Goal: Task Accomplishment & Management: Use online tool/utility

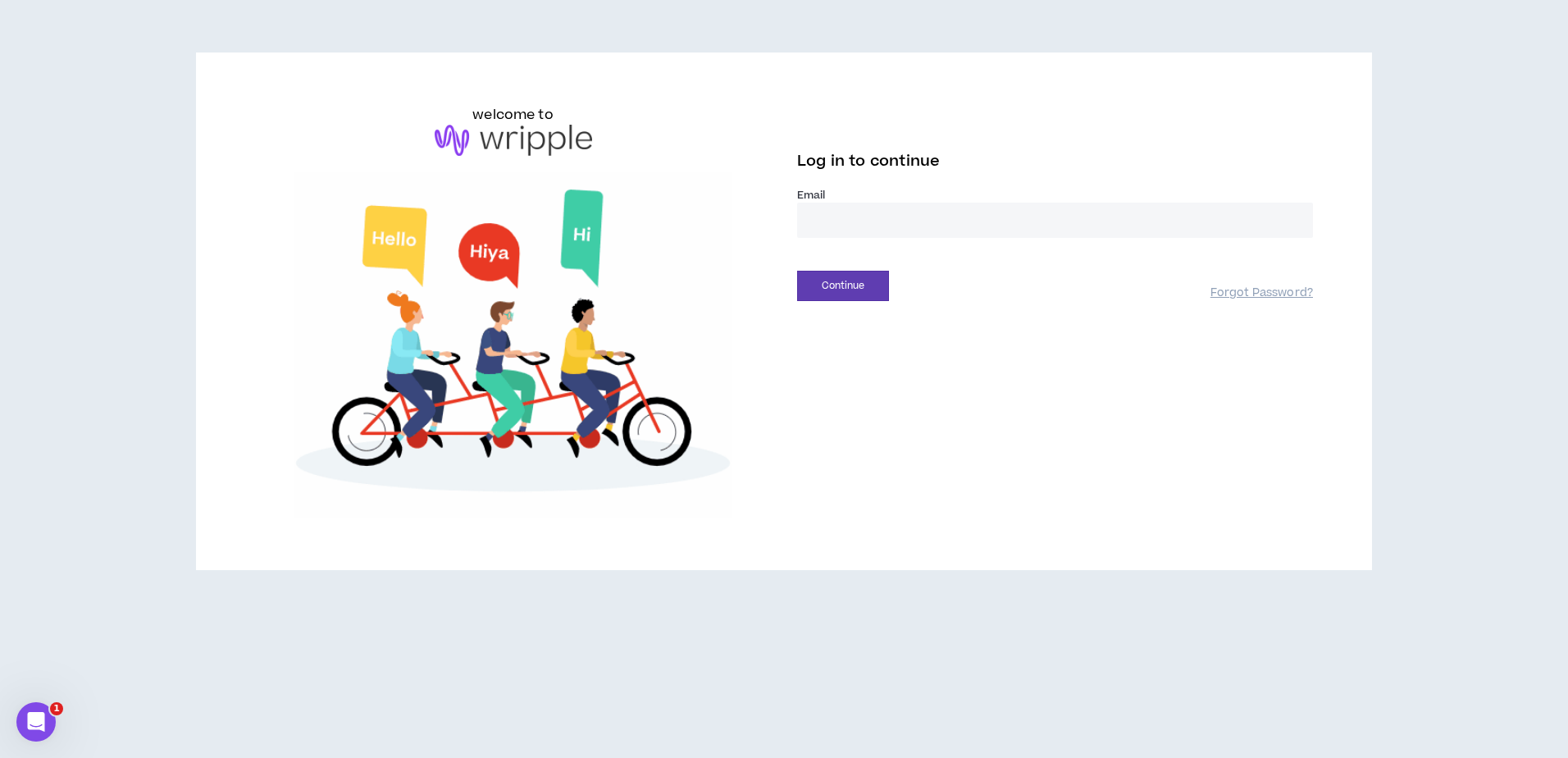
click at [873, 223] on input "email" at bounding box center [1055, 220] width 516 height 35
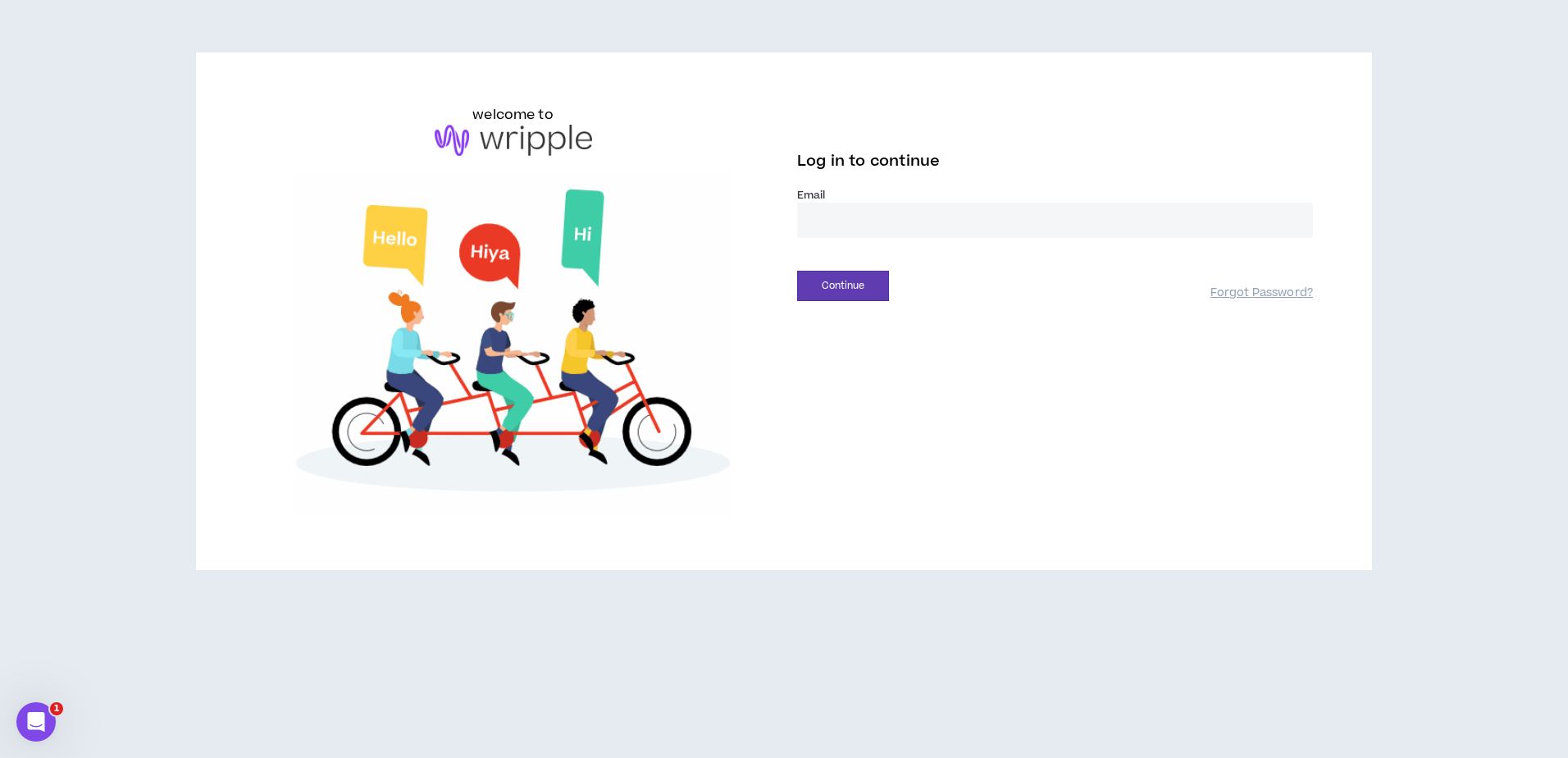
type input "**********"
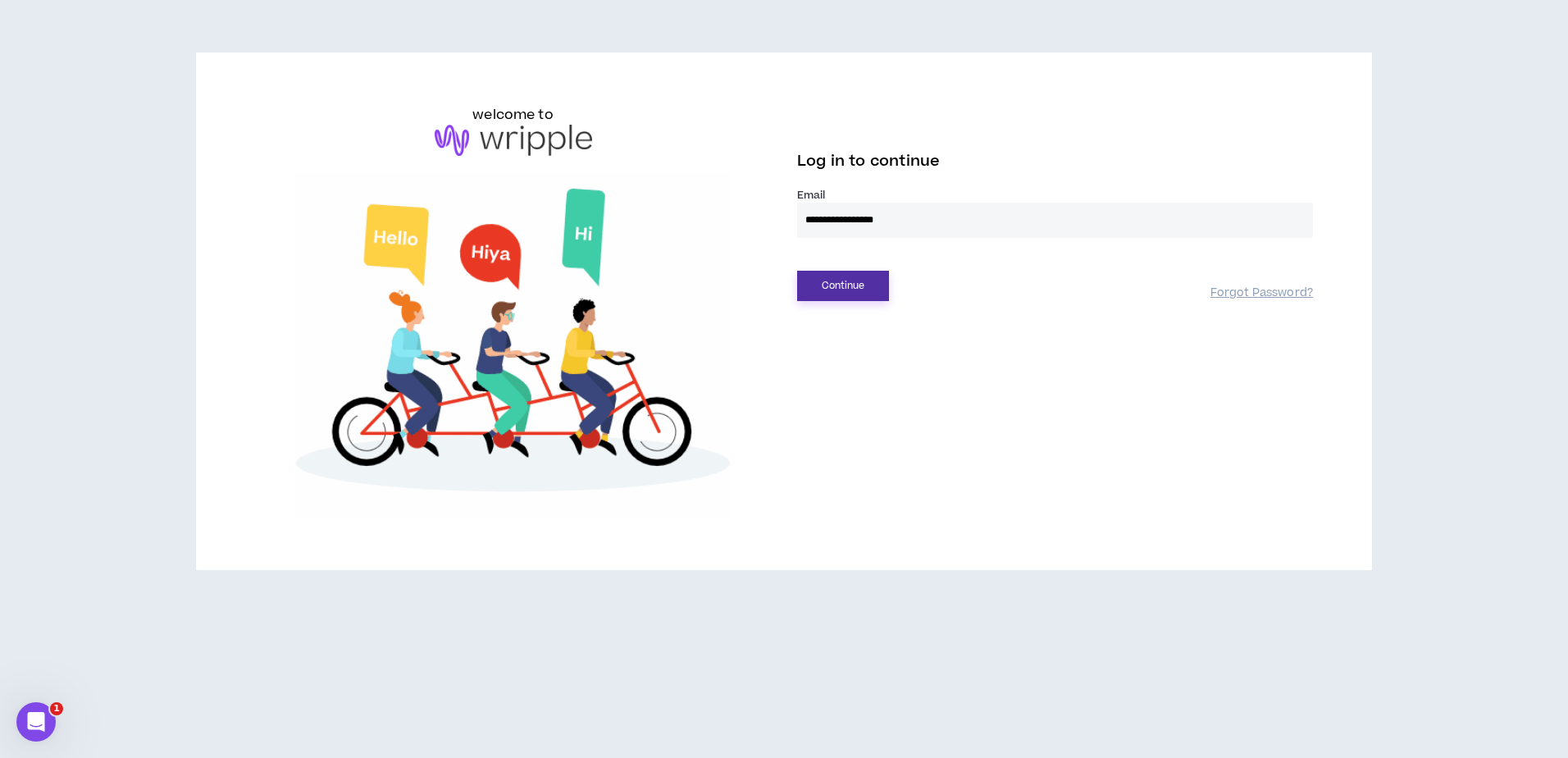
click at [863, 288] on button "Continue" at bounding box center [843, 285] width 92 height 30
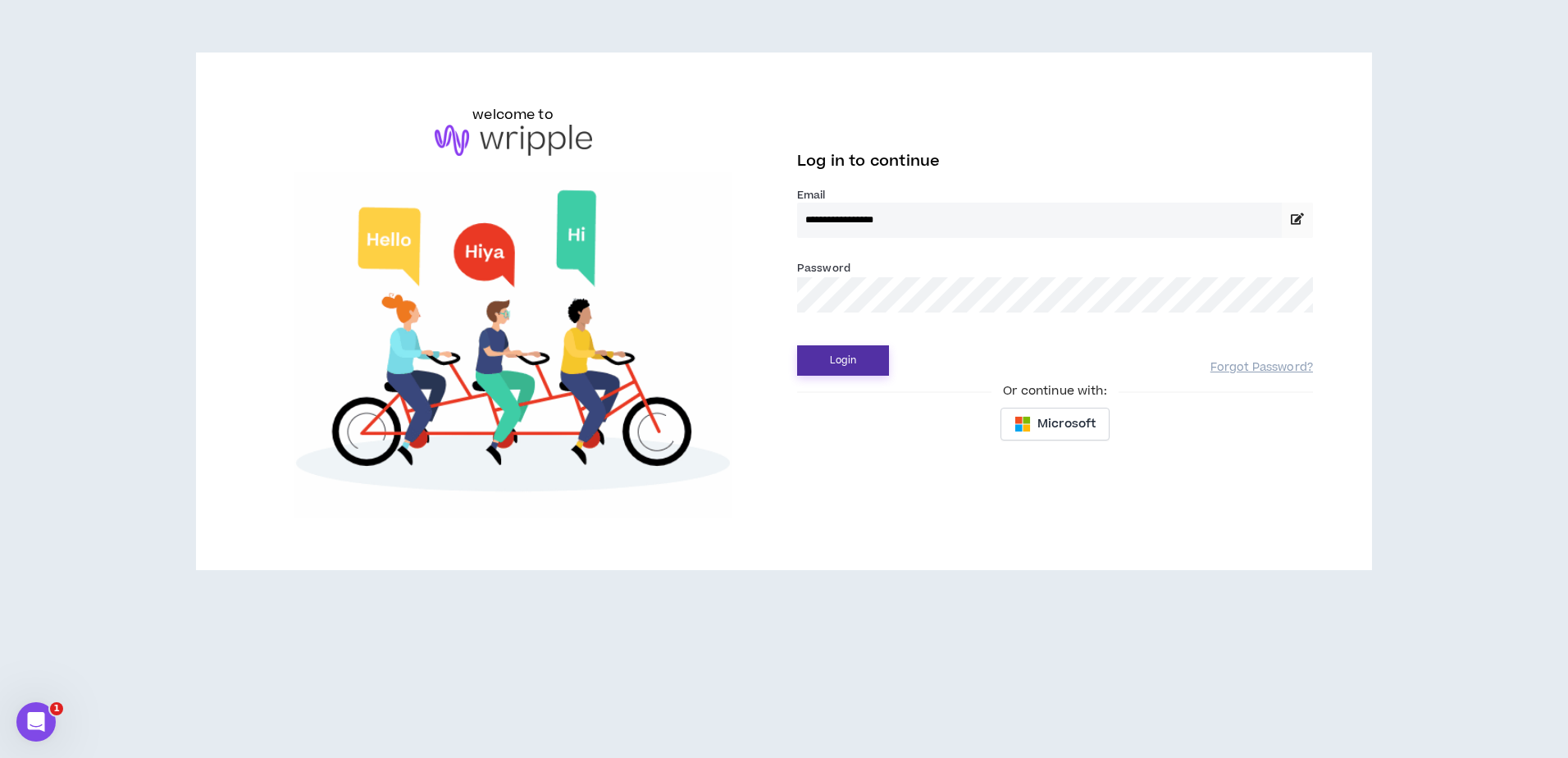
click at [867, 350] on button "Login" at bounding box center [843, 360] width 92 height 30
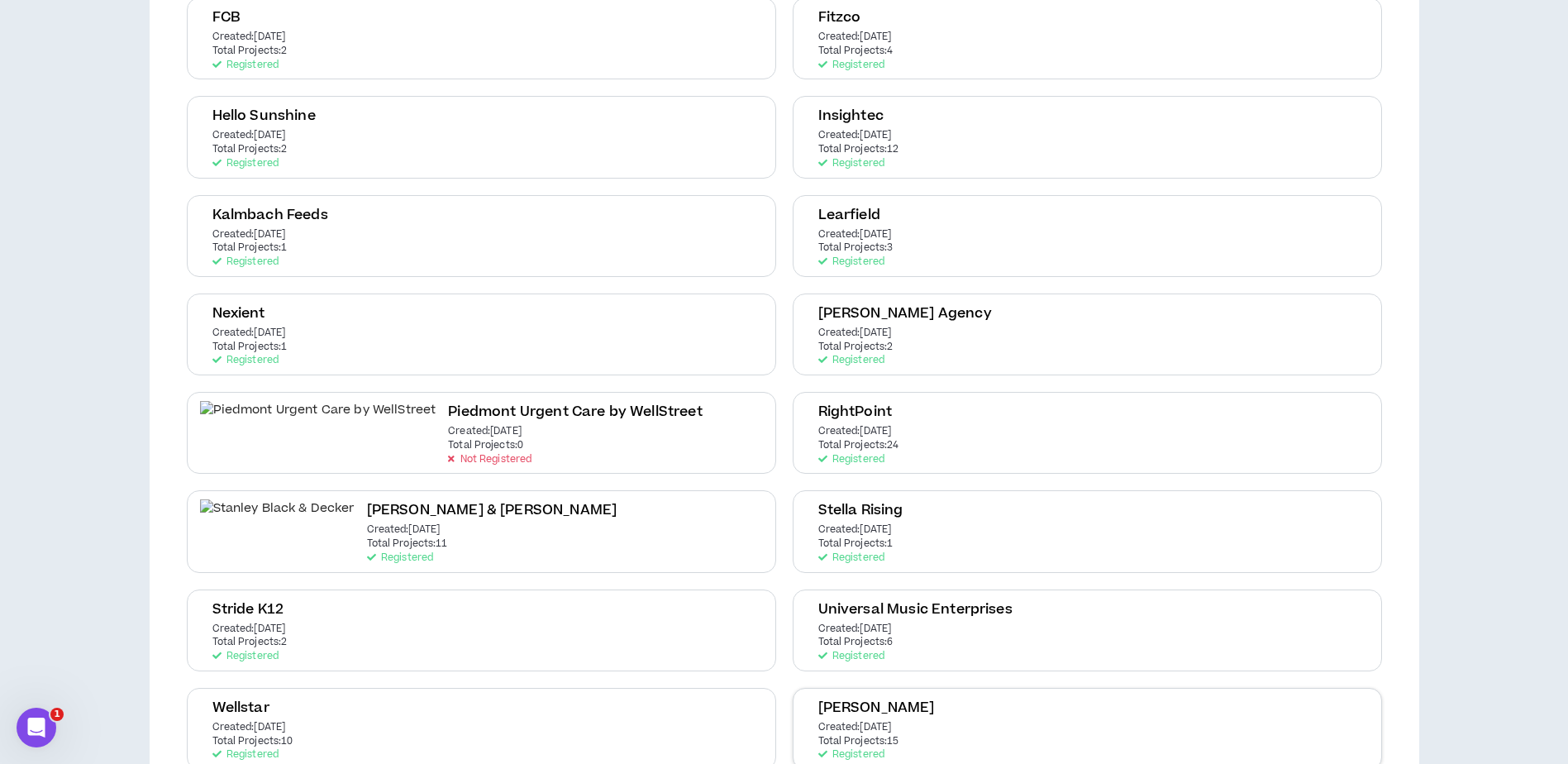
scroll to position [648, 0]
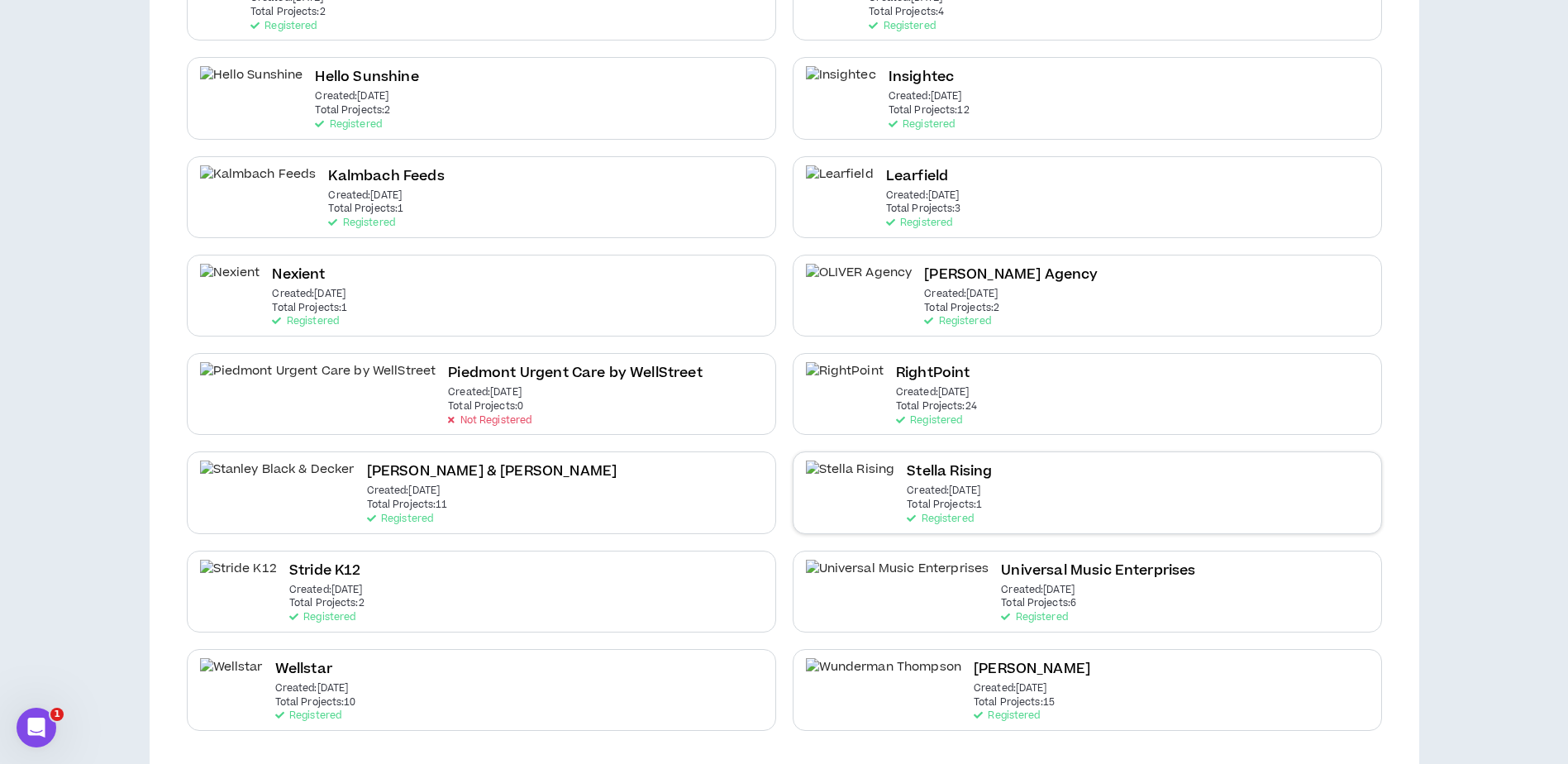
click at [948, 499] on div "Stella Rising Created: [DATE] Total Projects: 1 Registered" at bounding box center [949, 492] width 85 height 64
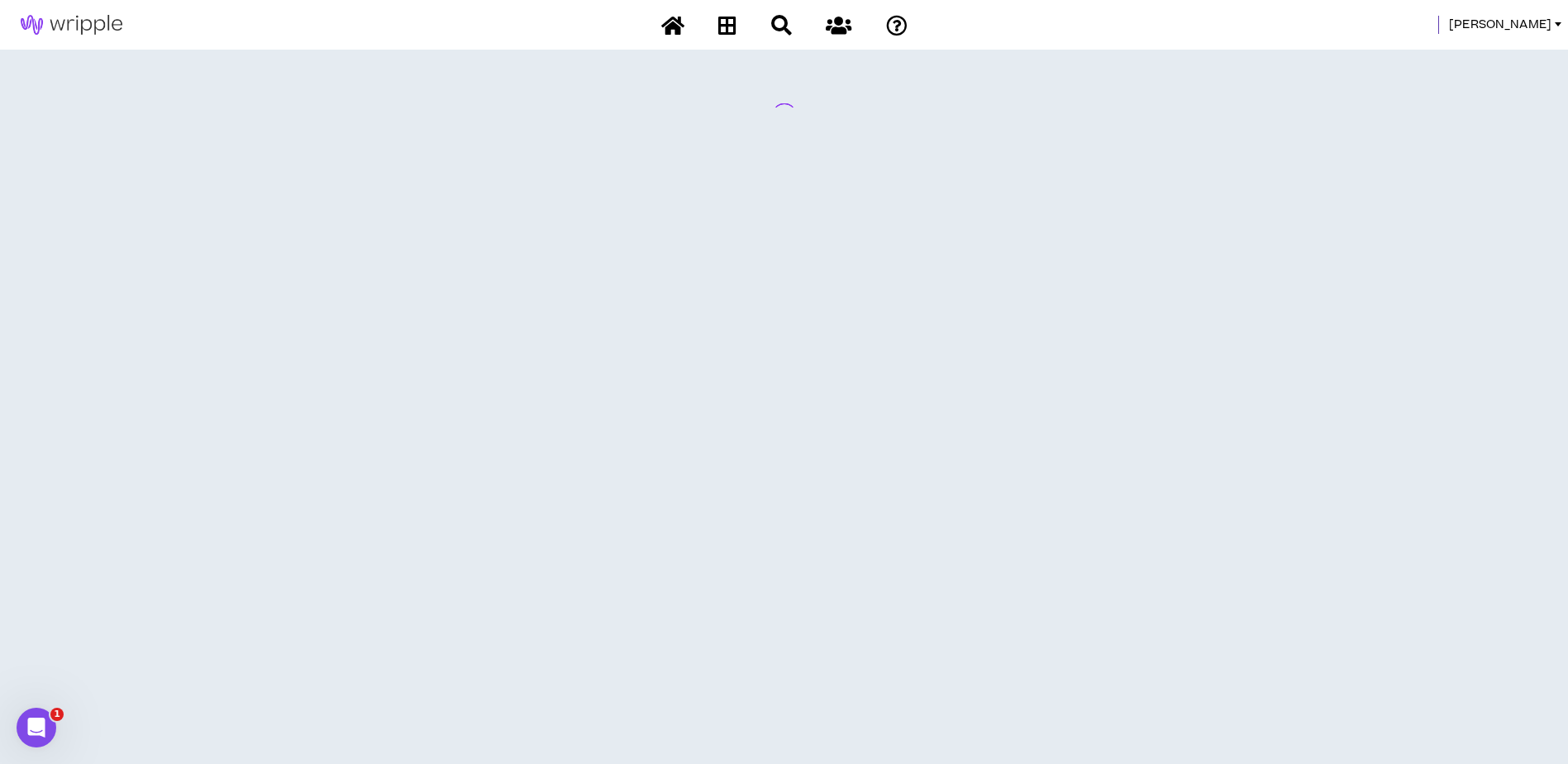
scroll to position [0, 0]
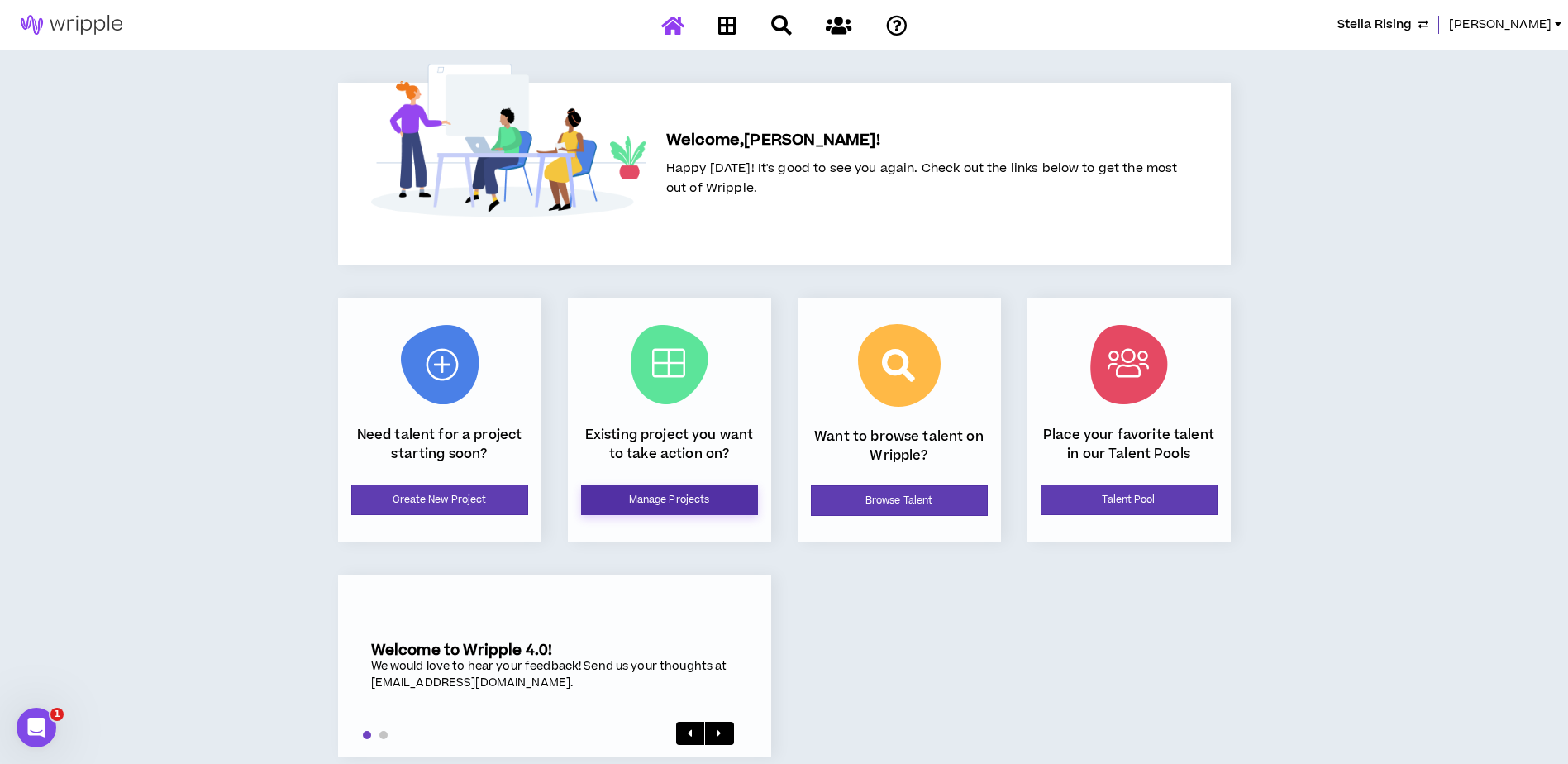
click at [644, 507] on link "Manage Projects" at bounding box center [669, 499] width 177 height 30
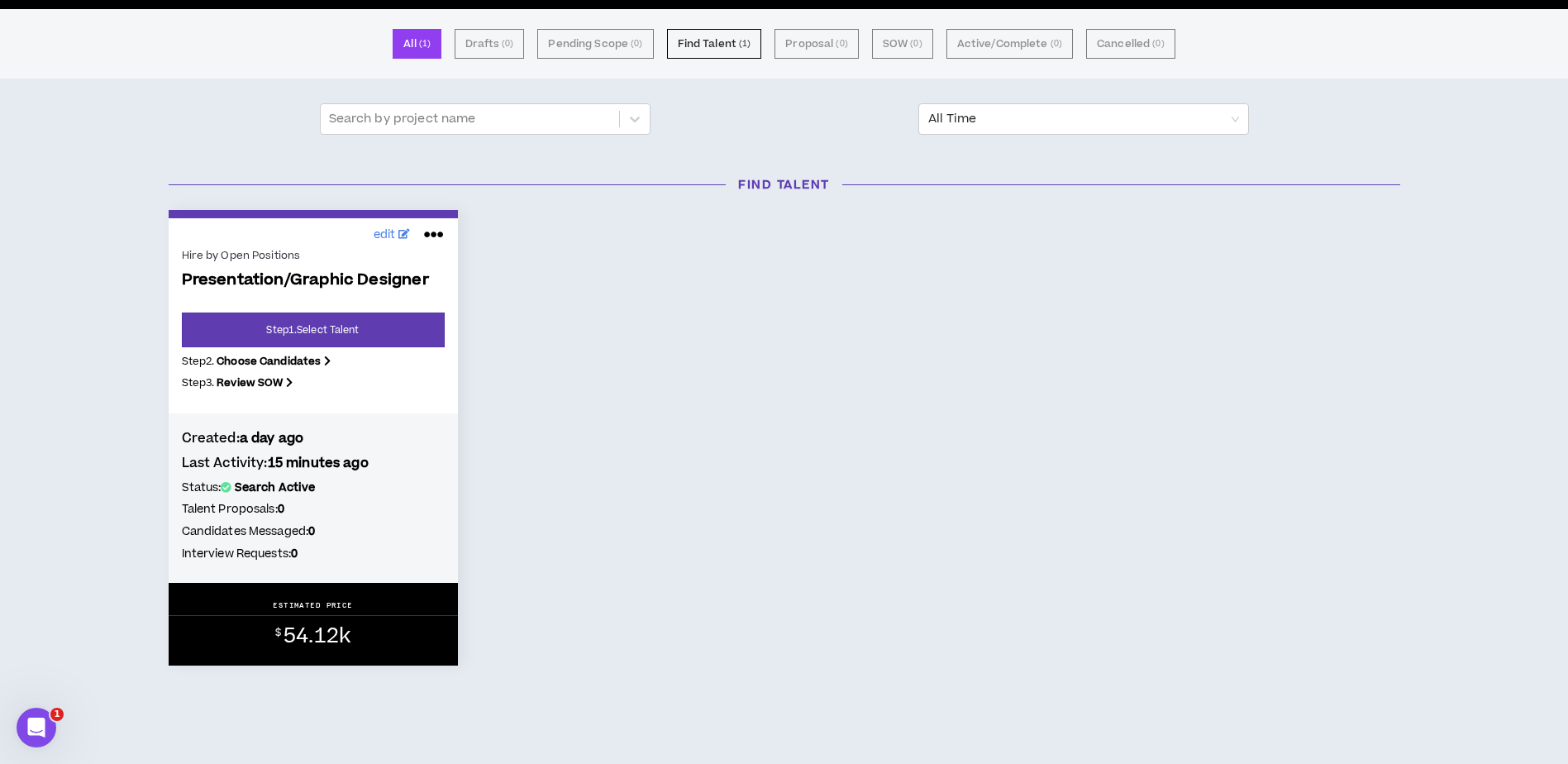
scroll to position [147, 0]
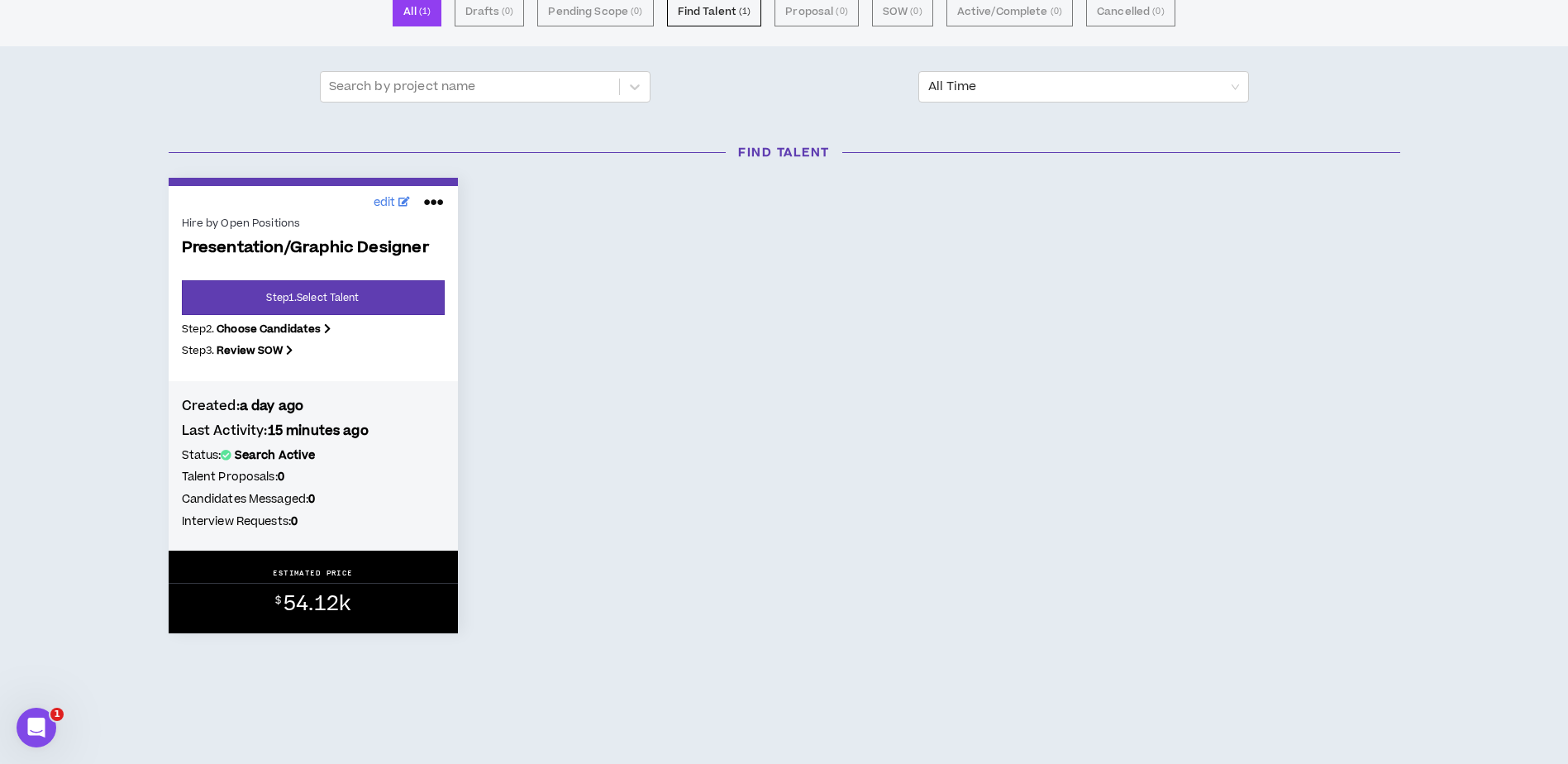
click at [432, 200] on icon at bounding box center [434, 203] width 20 height 27
click at [600, 258] on div "edit Hire by Open Positions Presentation/Graphic Designer Step 1 . Select Talen…" at bounding box center [784, 405] width 1256 height 455
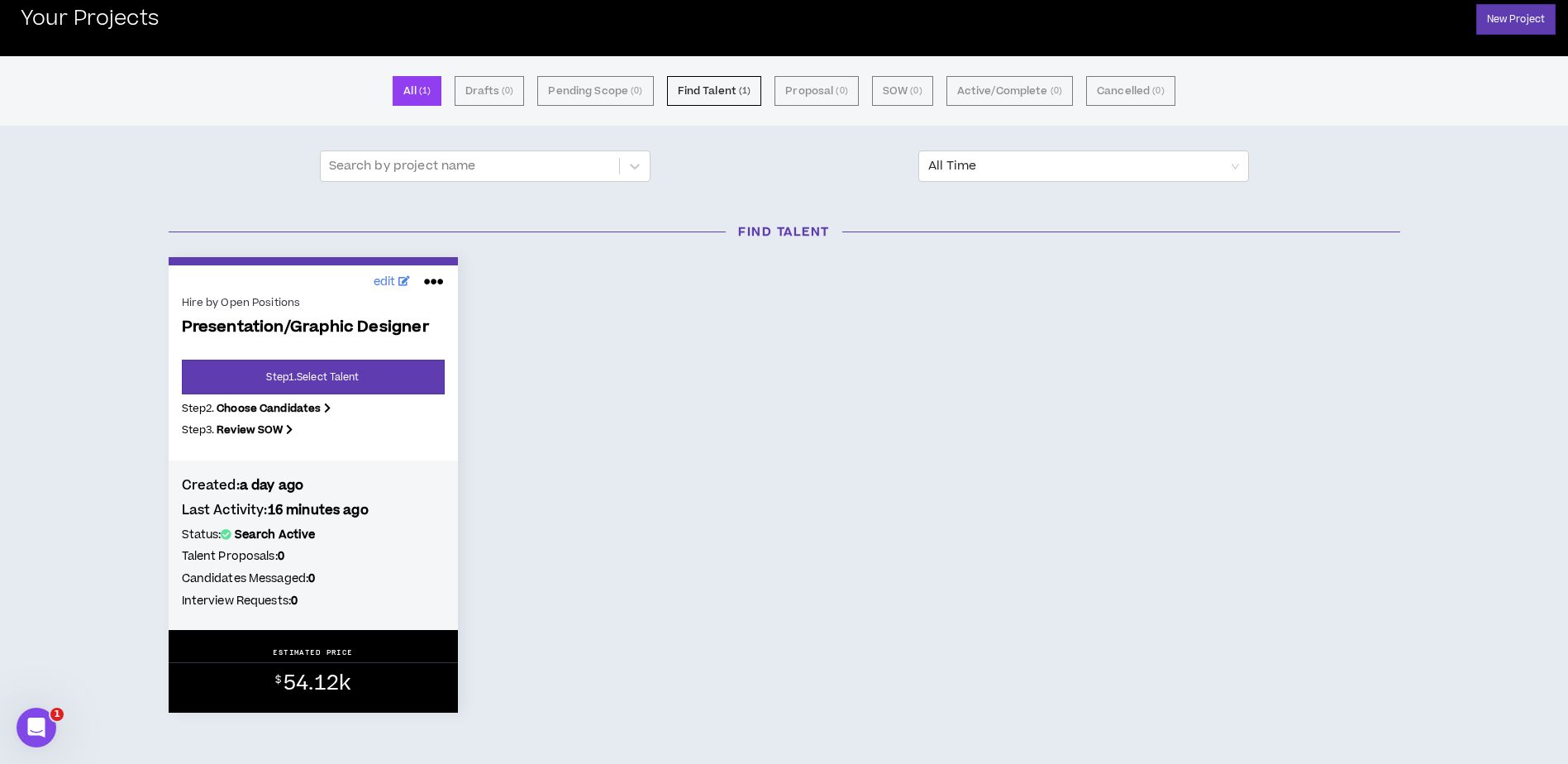
scroll to position [0, 0]
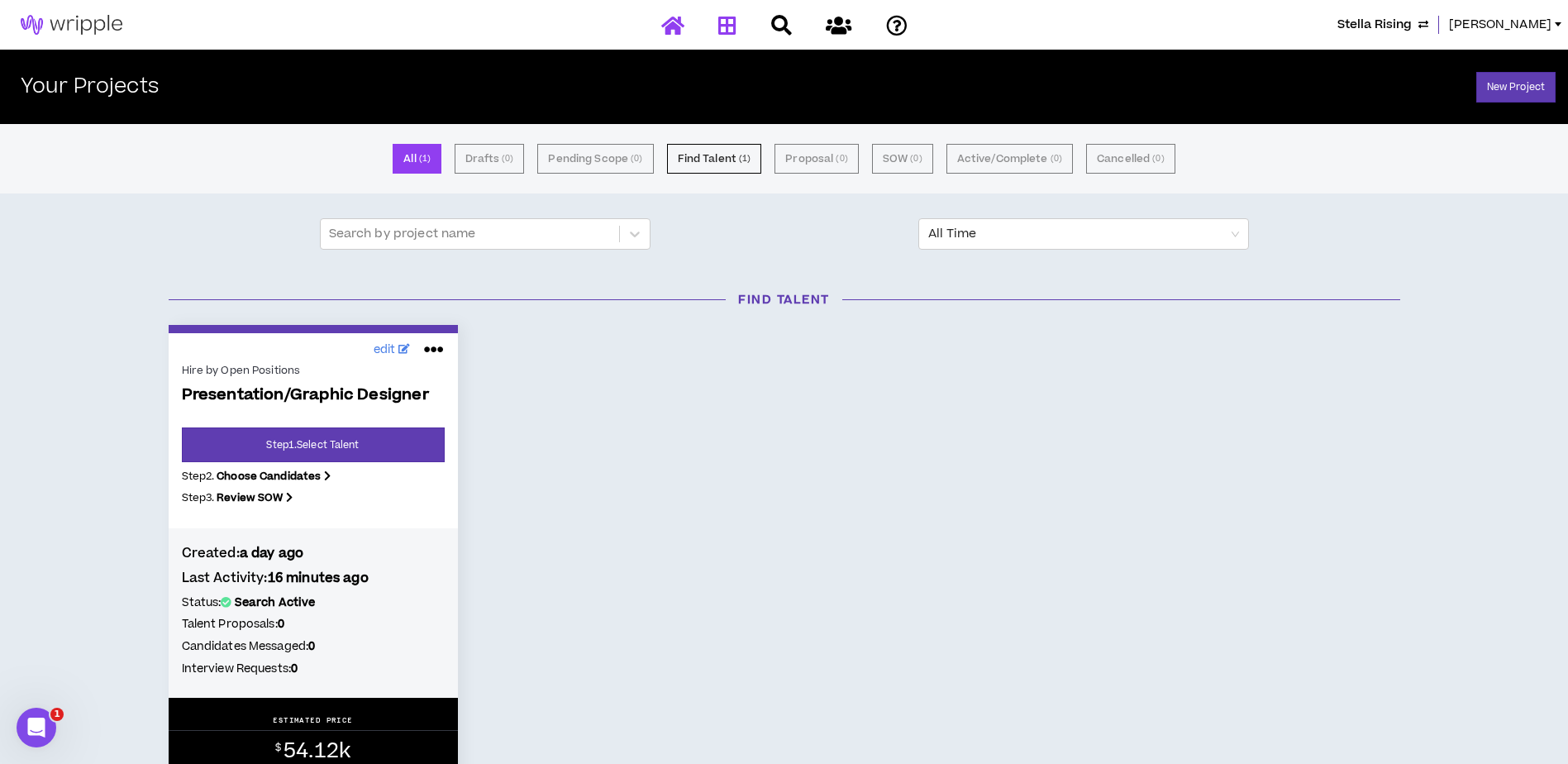
click at [673, 26] on icon at bounding box center [672, 25] width 23 height 21
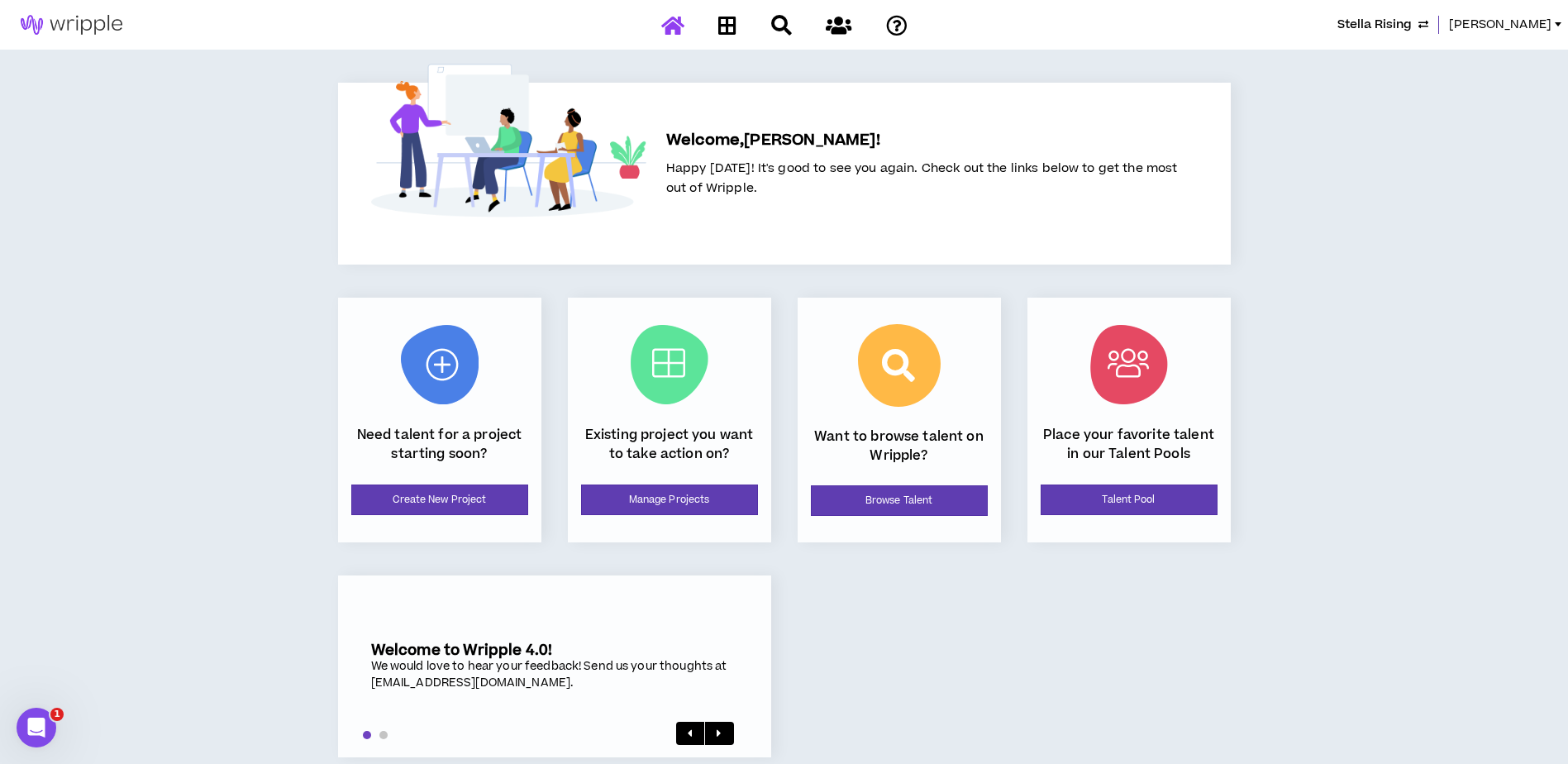
scroll to position [27, 0]
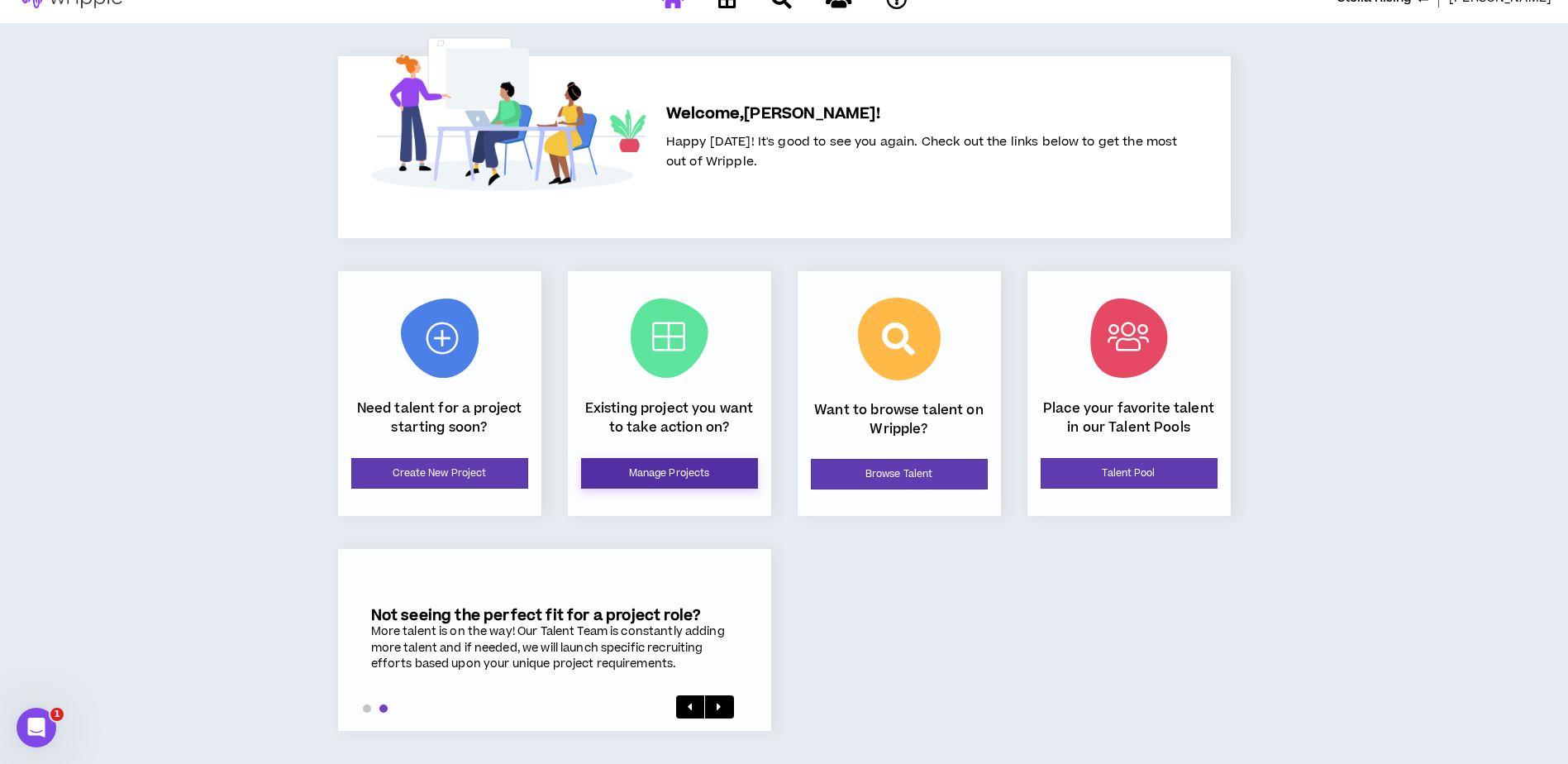
click at [657, 468] on link "Manage Projects" at bounding box center [669, 473] width 177 height 30
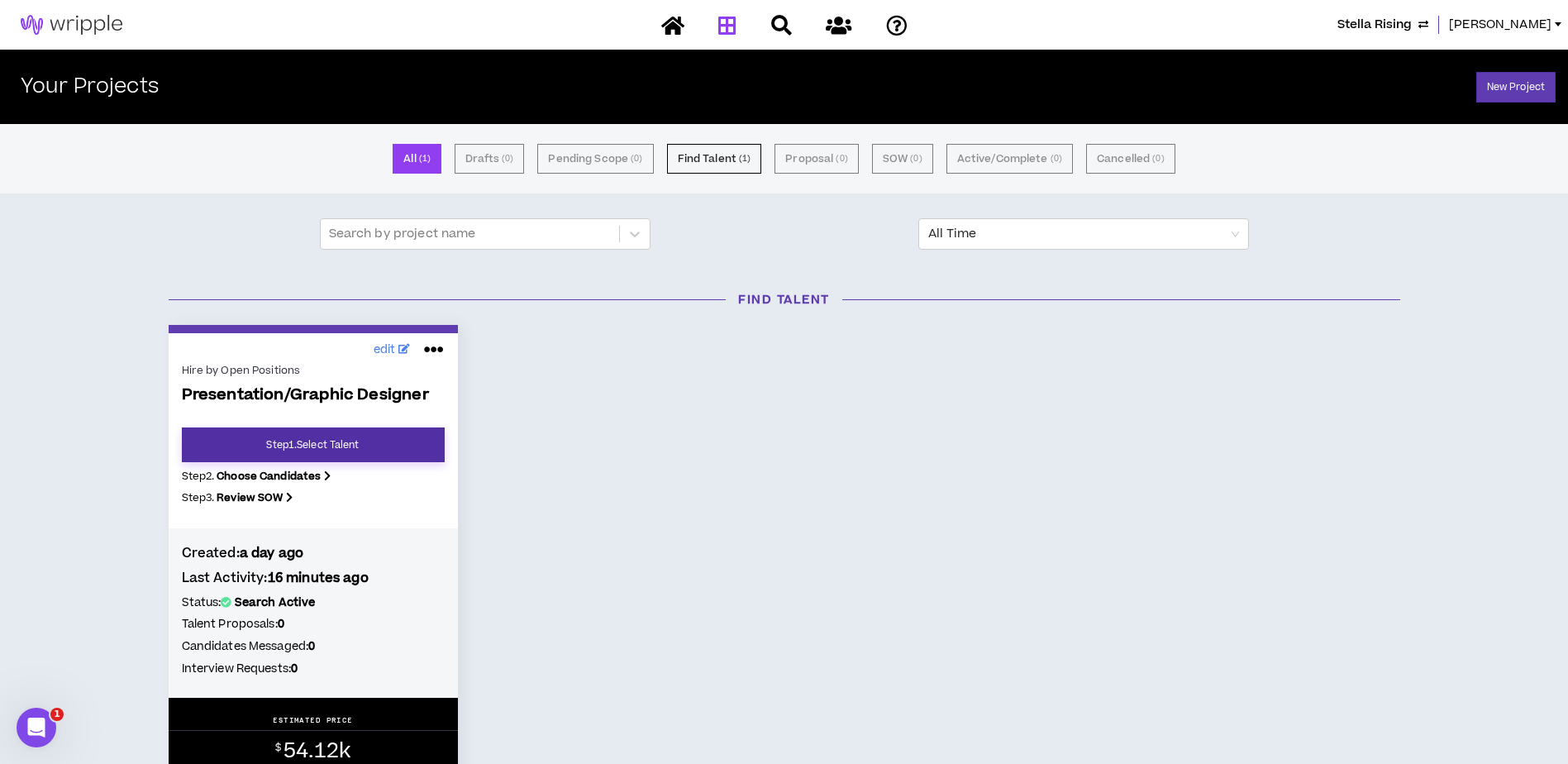
click at [391, 452] on link "Step 1 . Select Talent" at bounding box center [313, 445] width 263 height 34
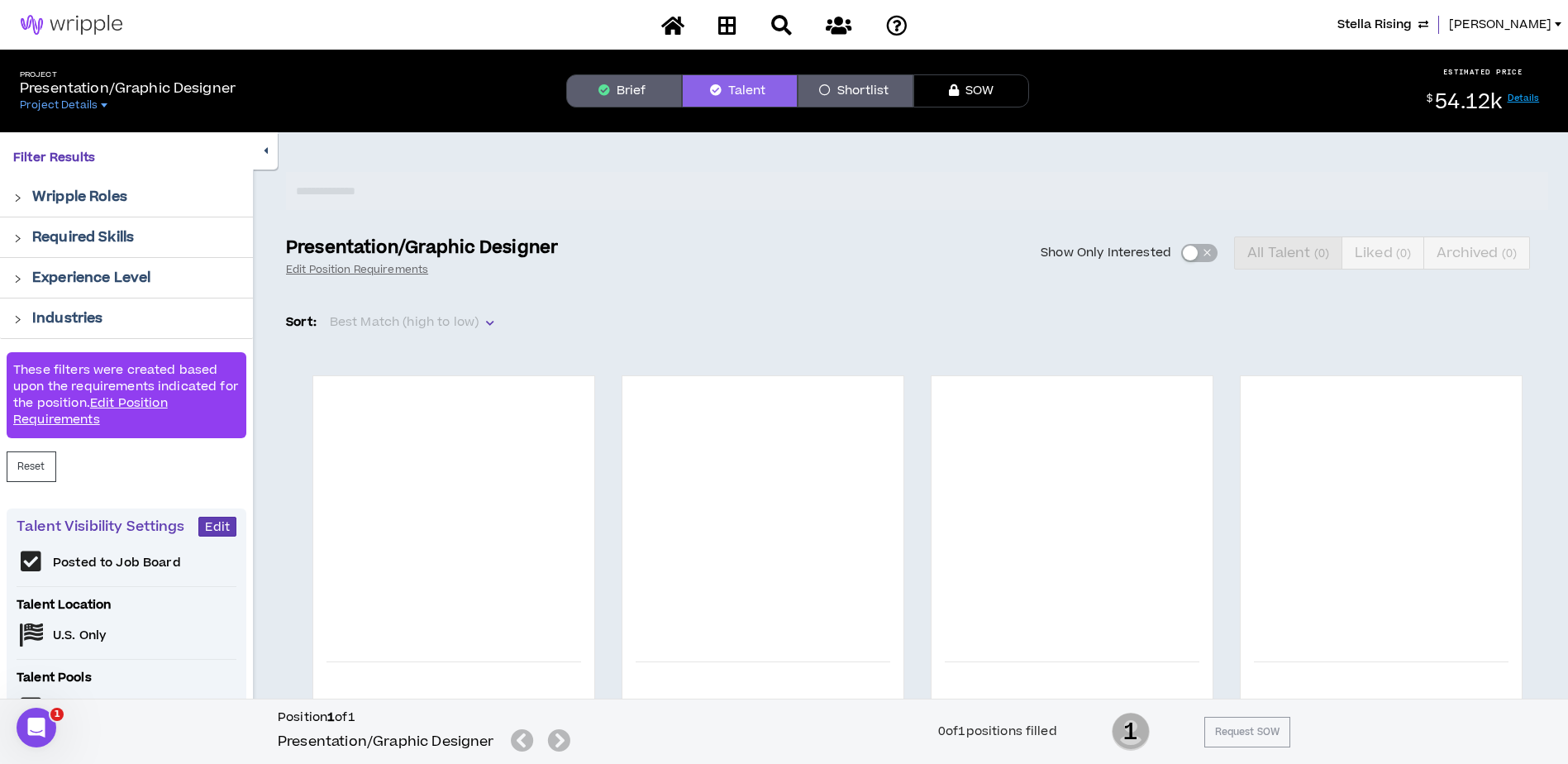
click at [616, 96] on button "Brief" at bounding box center [624, 91] width 116 height 33
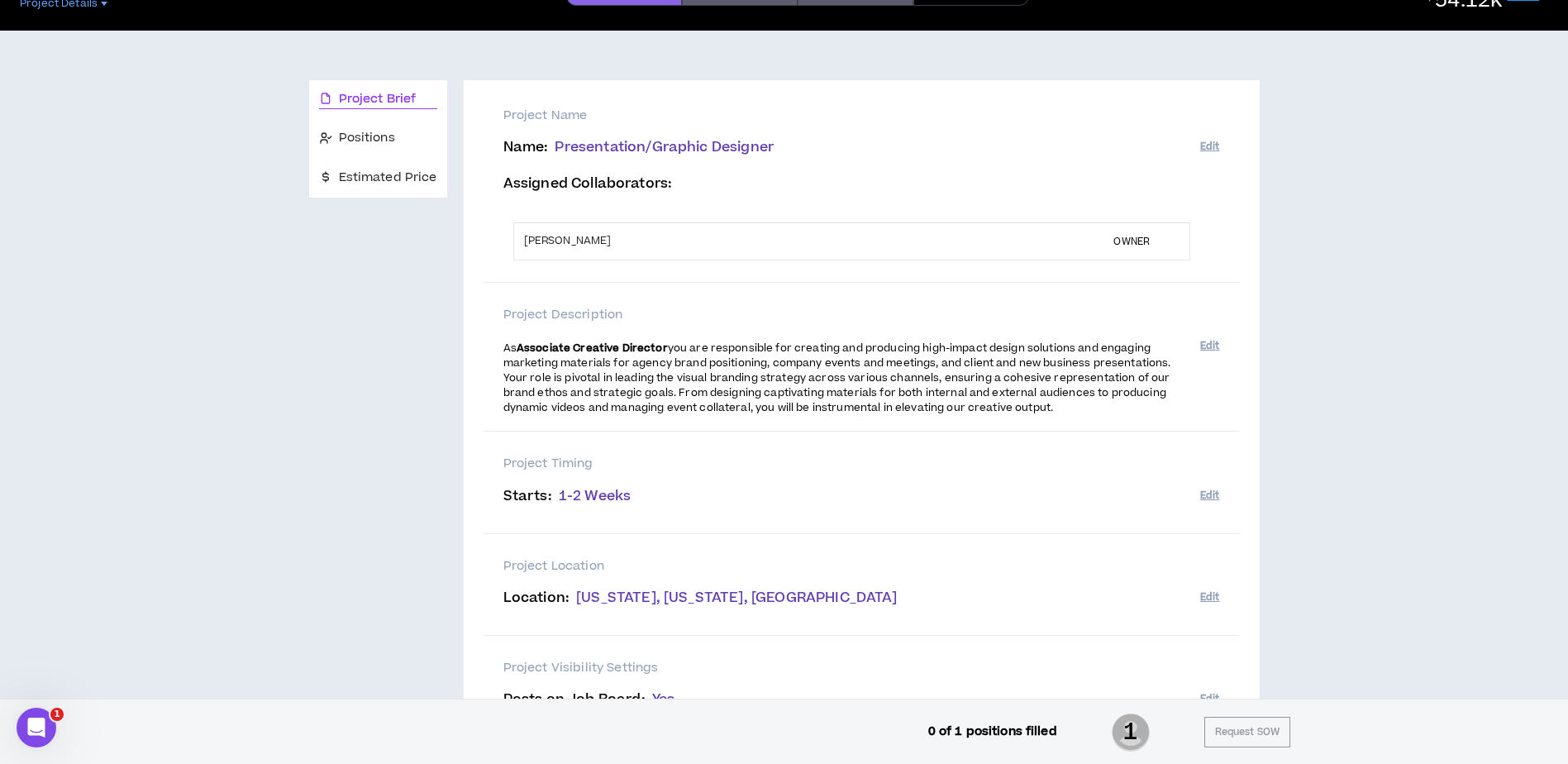
scroll to position [60, 0]
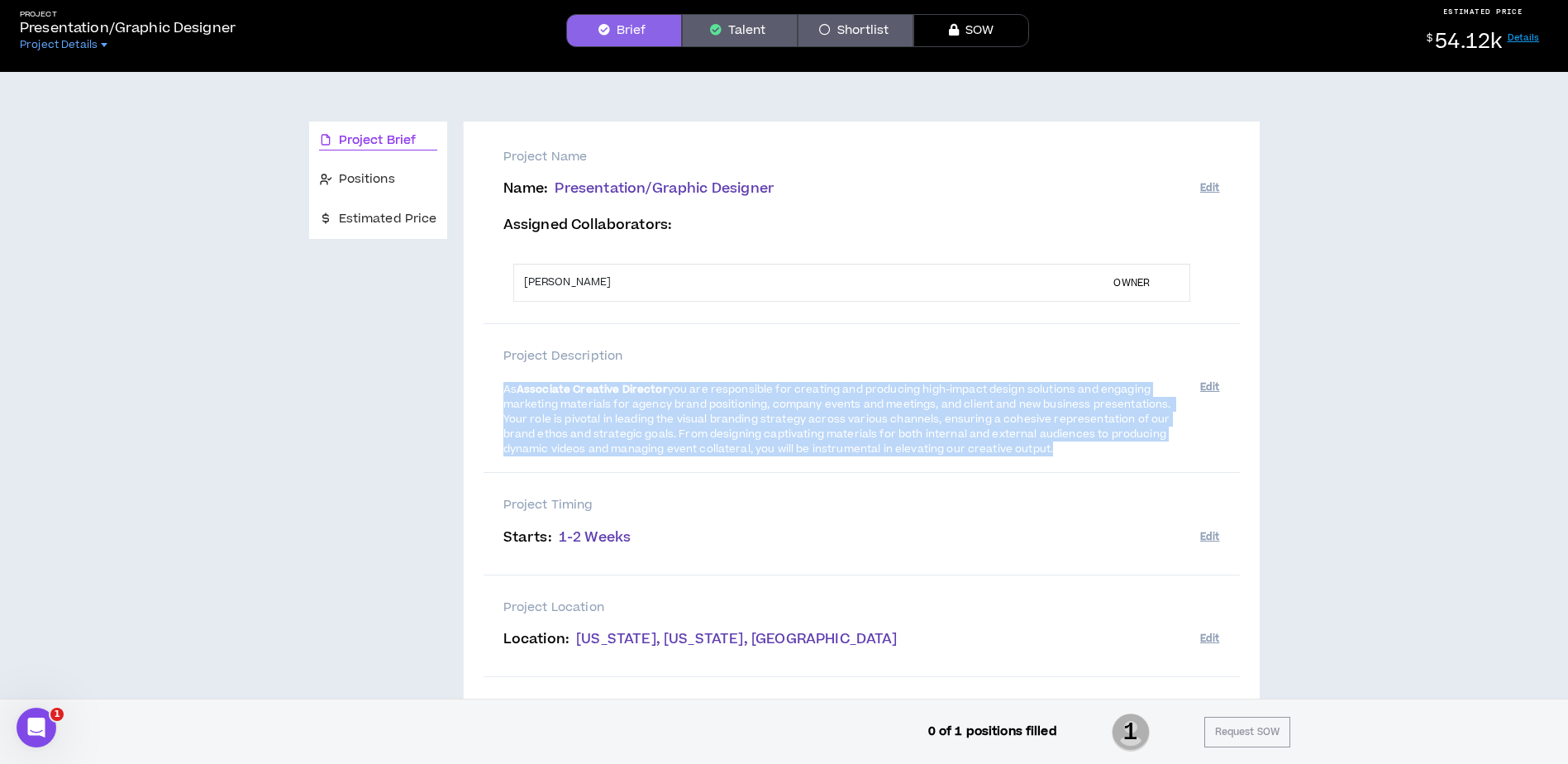
drag, startPoint x: 954, startPoint y: 449, endPoint x: 497, endPoint y: 395, distance: 460.2
click at [497, 395] on div "Project Description As Associate Creative Director you are responsible for crea…" at bounding box center [861, 399] width 756 height 150
drag, startPoint x: 497, startPoint y: 395, endPoint x: 697, endPoint y: 406, distance: 200.3
copy p "As Associate Creative Director you are responsible for creating and producing h…"
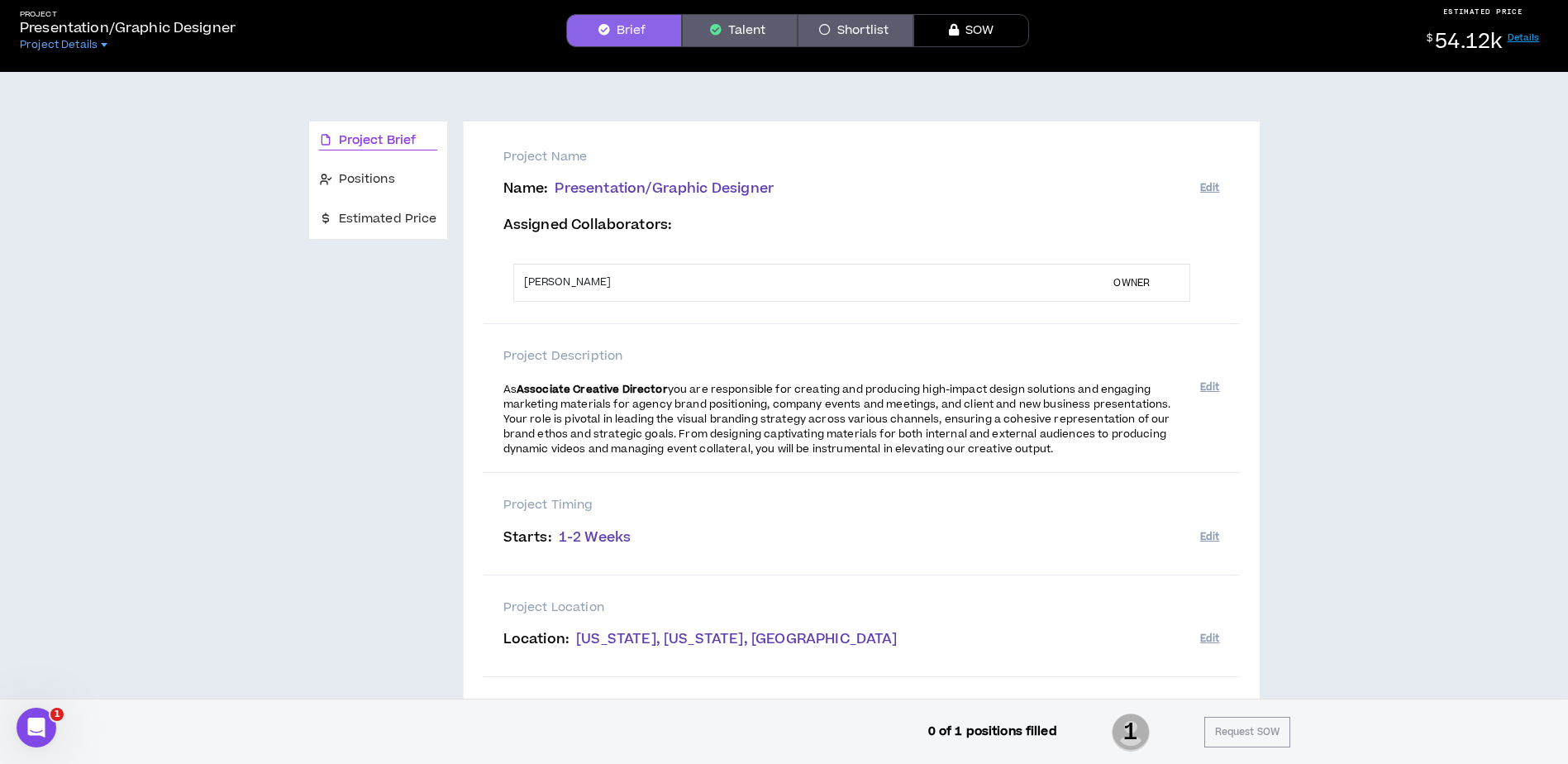
click at [1363, 326] on div "Project Brief Positions Estimated Price Project Name Name : Presentation/Graphi…" at bounding box center [784, 509] width 1555 height 874
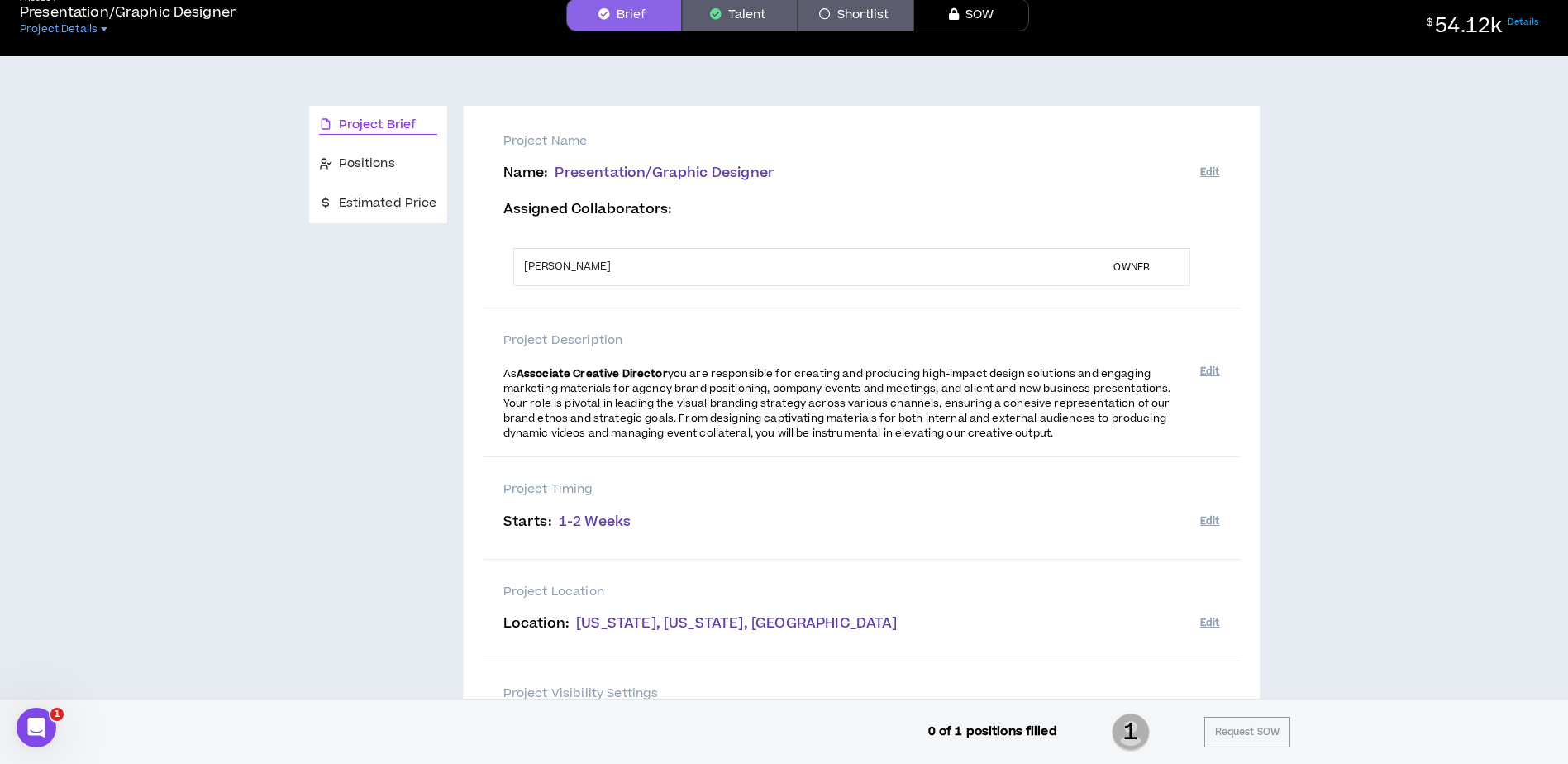
scroll to position [0, 0]
